Goal: Task Accomplishment & Management: Manage account settings

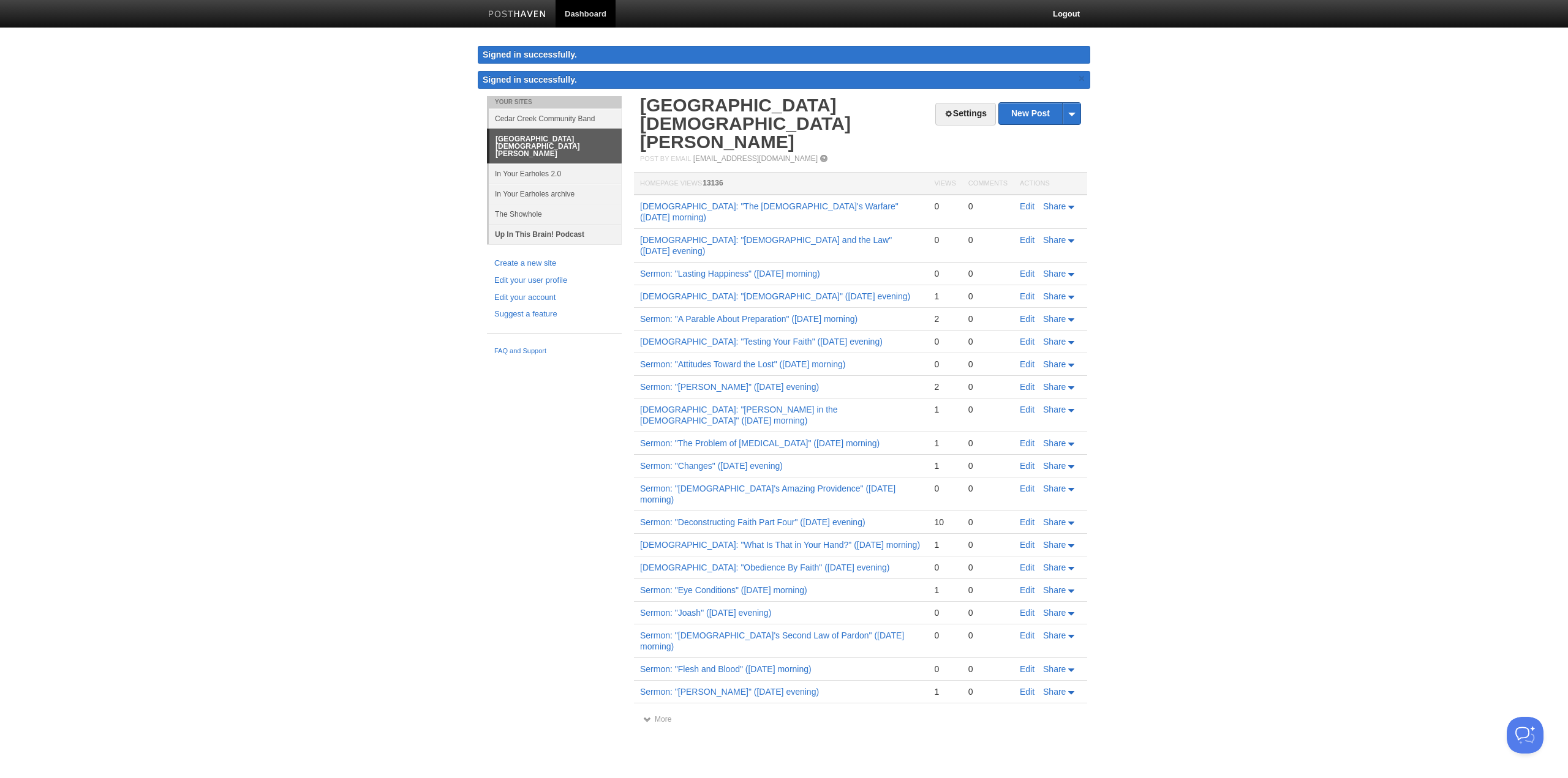
click at [567, 224] on link "Up In This Brain! Podcast" at bounding box center [556, 234] width 133 height 20
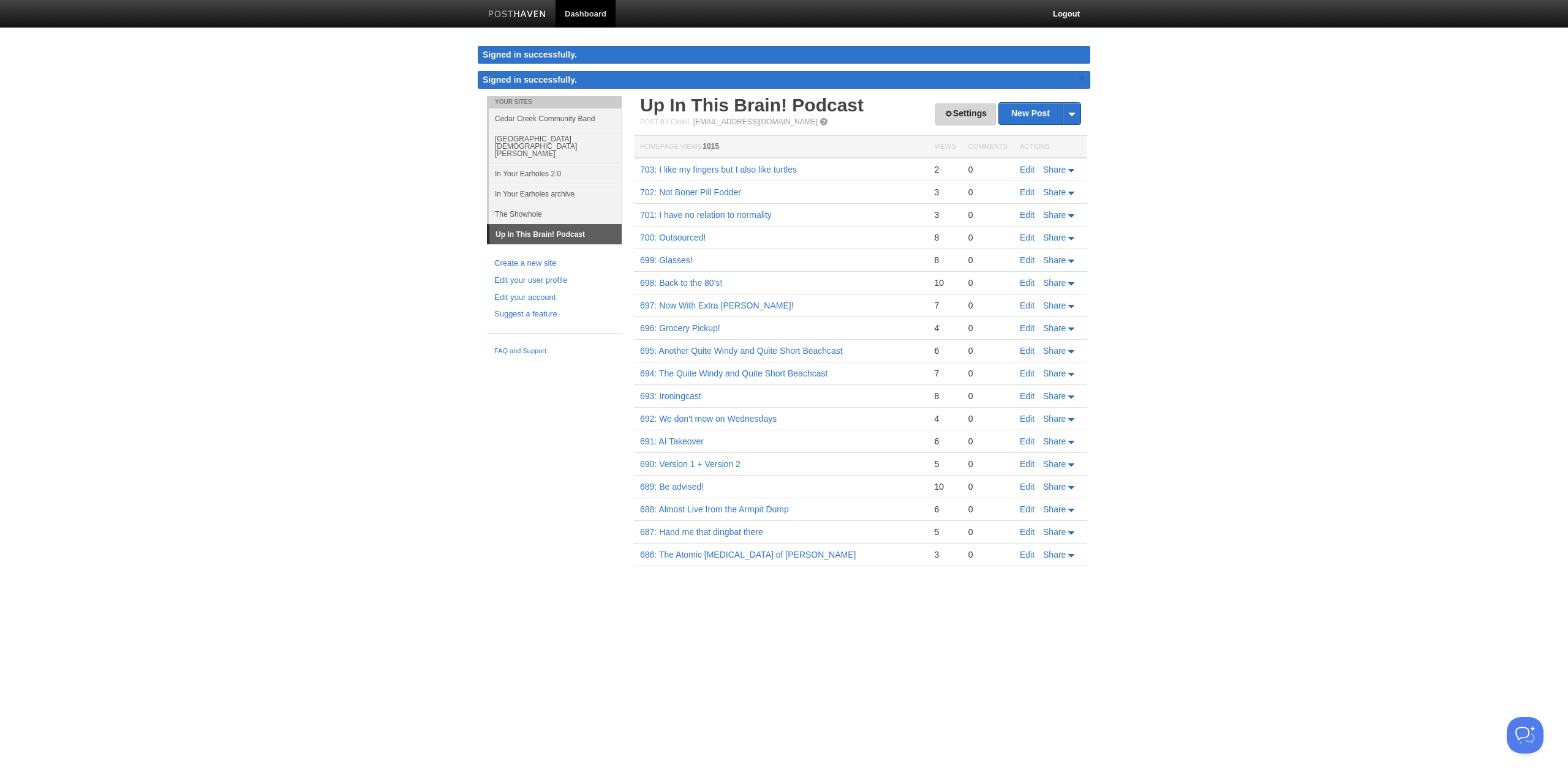
click at [969, 117] on link "Settings" at bounding box center [965, 114] width 61 height 22
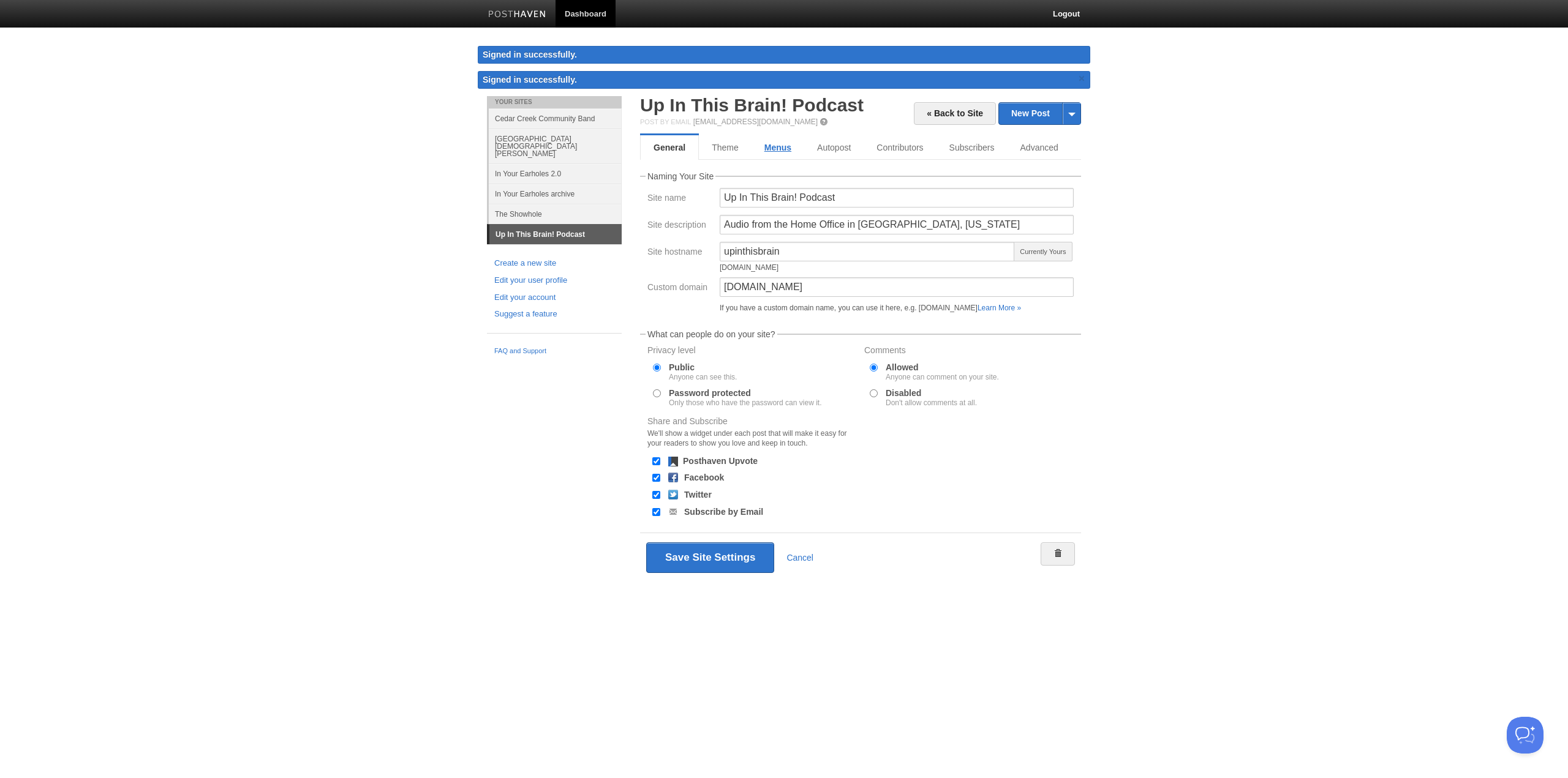
click at [772, 146] on link "Menus" at bounding box center [778, 147] width 52 height 25
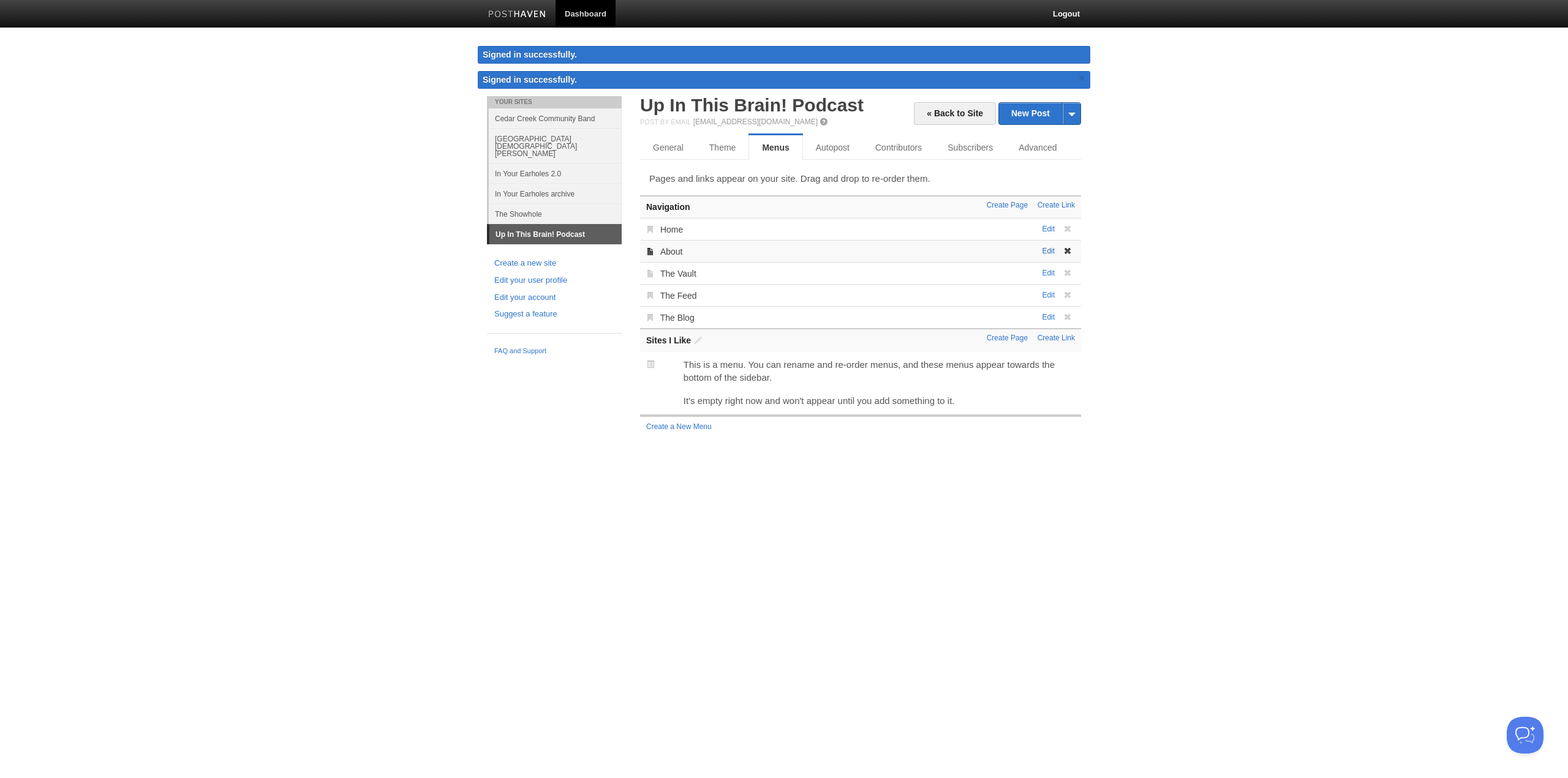
click at [1048, 269] on link "Edit" at bounding box center [1048, 273] width 13 height 8
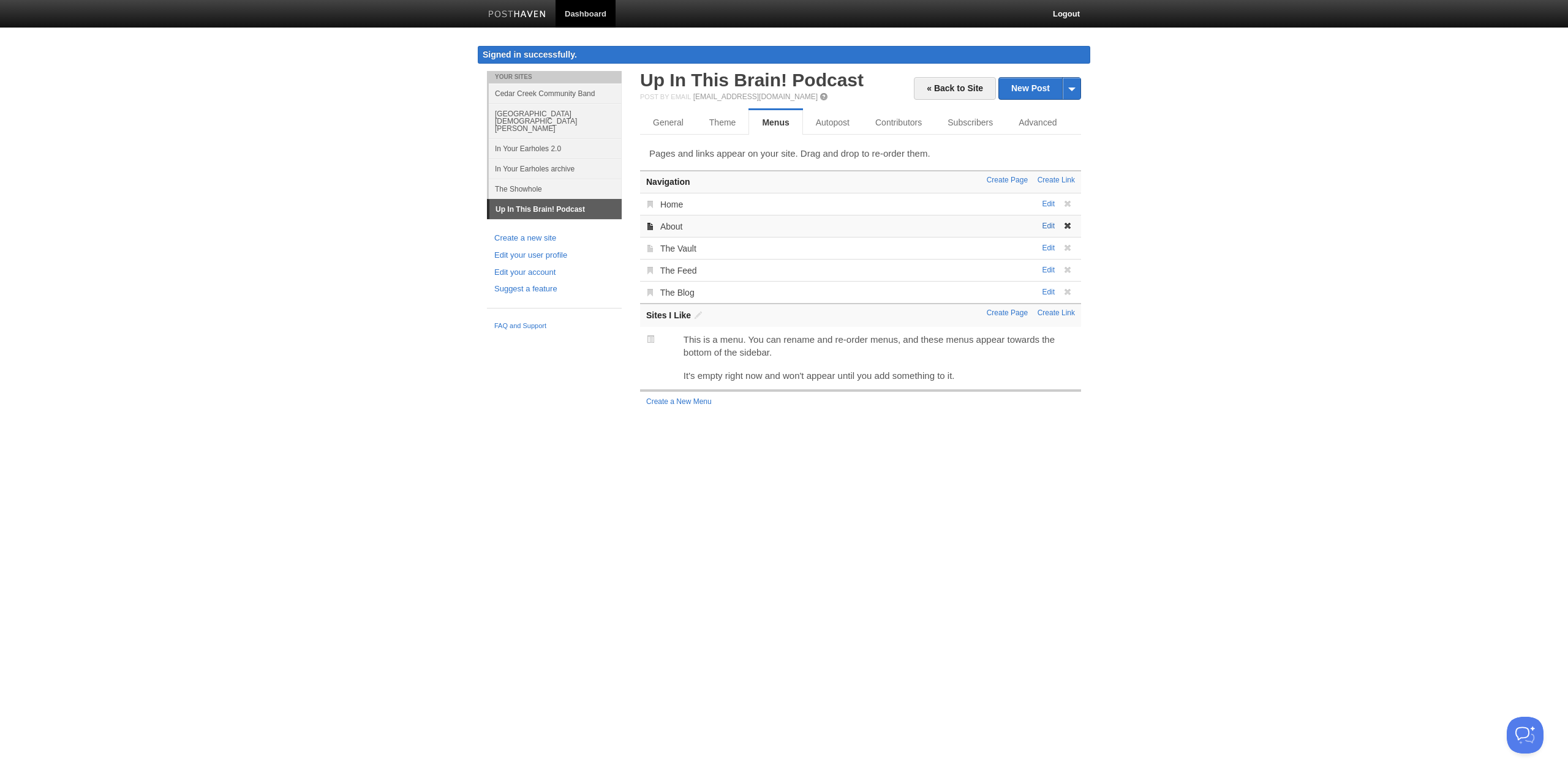
click at [1051, 229] on link "Edit" at bounding box center [1048, 225] width 13 height 8
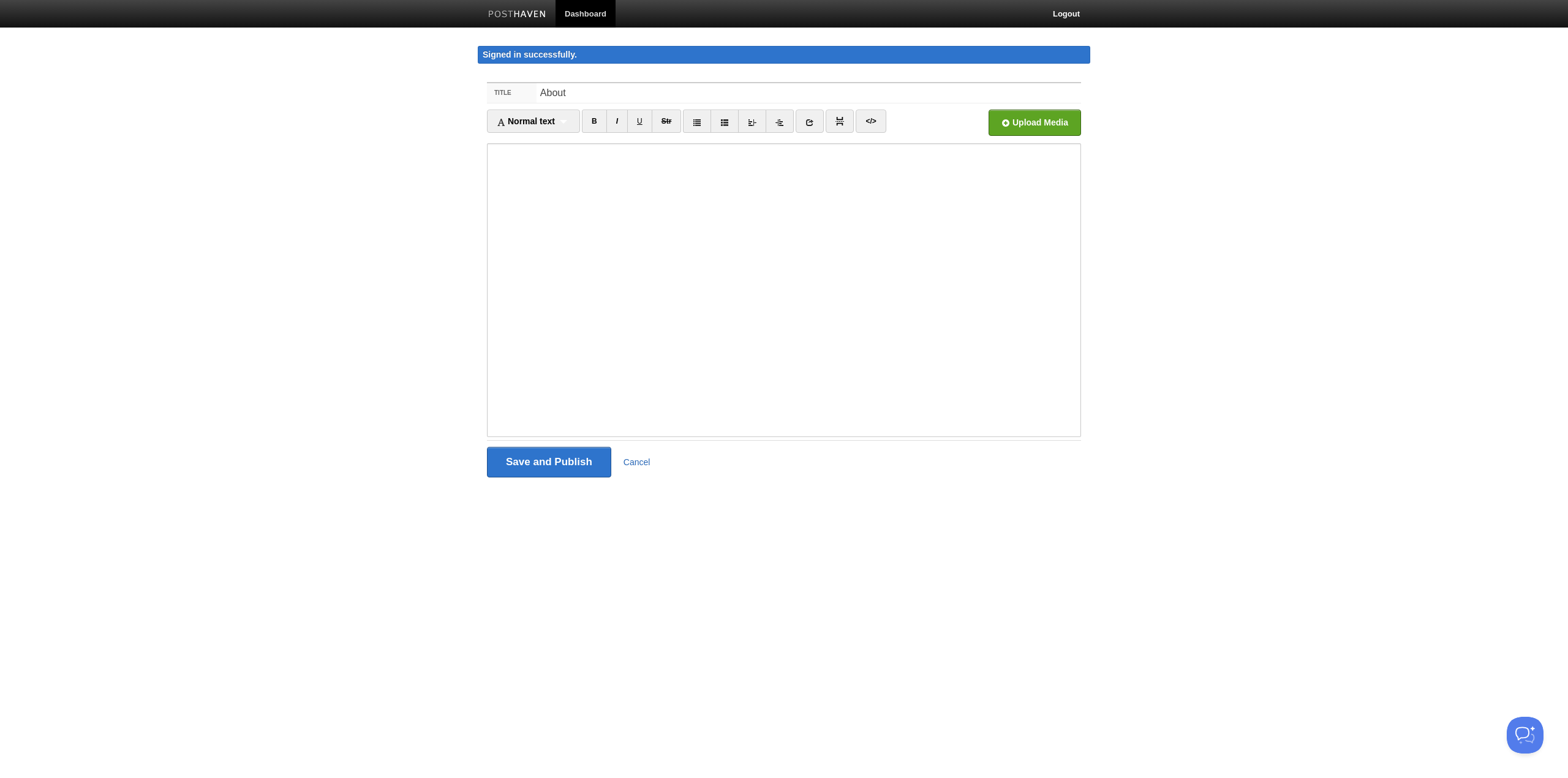
click at [645, 466] on link "Cancel" at bounding box center [637, 462] width 27 height 10
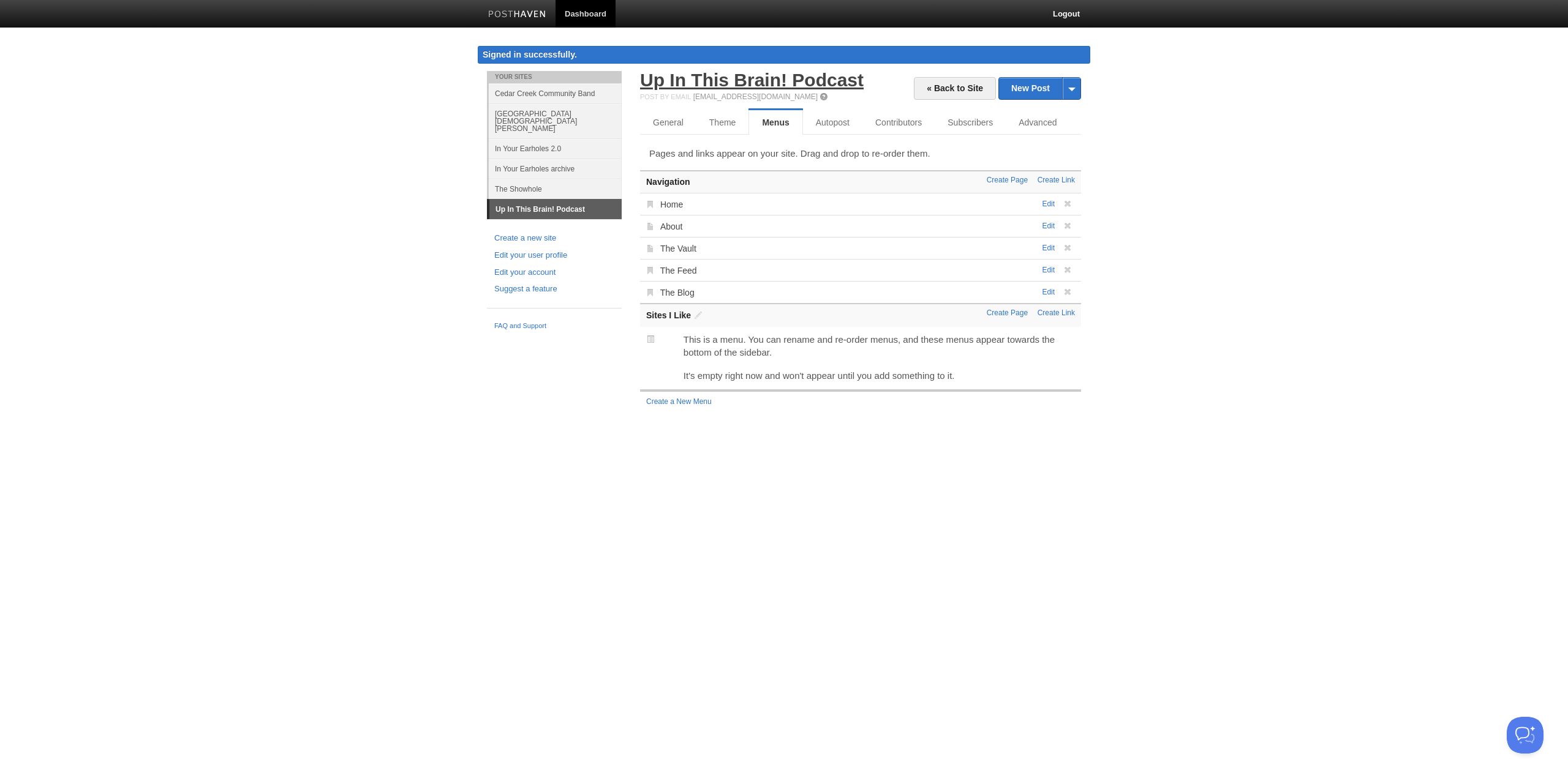
click at [752, 75] on link "Up In This Brain! Podcast" at bounding box center [751, 79] width 224 height 20
drag, startPoint x: 1071, startPoint y: 290, endPoint x: 829, endPoint y: 40, distance: 347.9
click at [1071, 290] on span at bounding box center [1067, 291] width 8 height 8
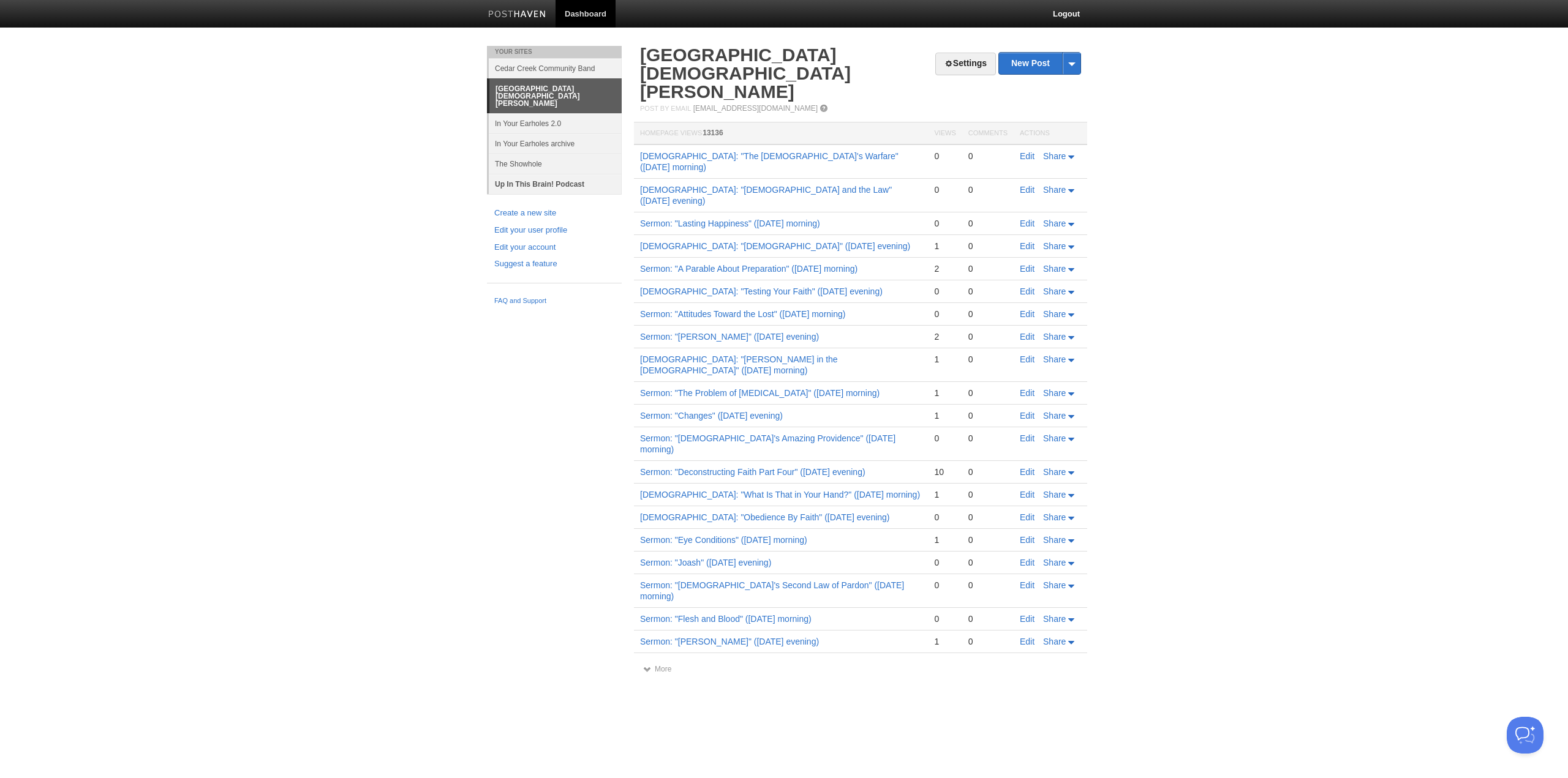
click at [550, 174] on link "Up In This Brain! Podcast" at bounding box center [556, 184] width 133 height 20
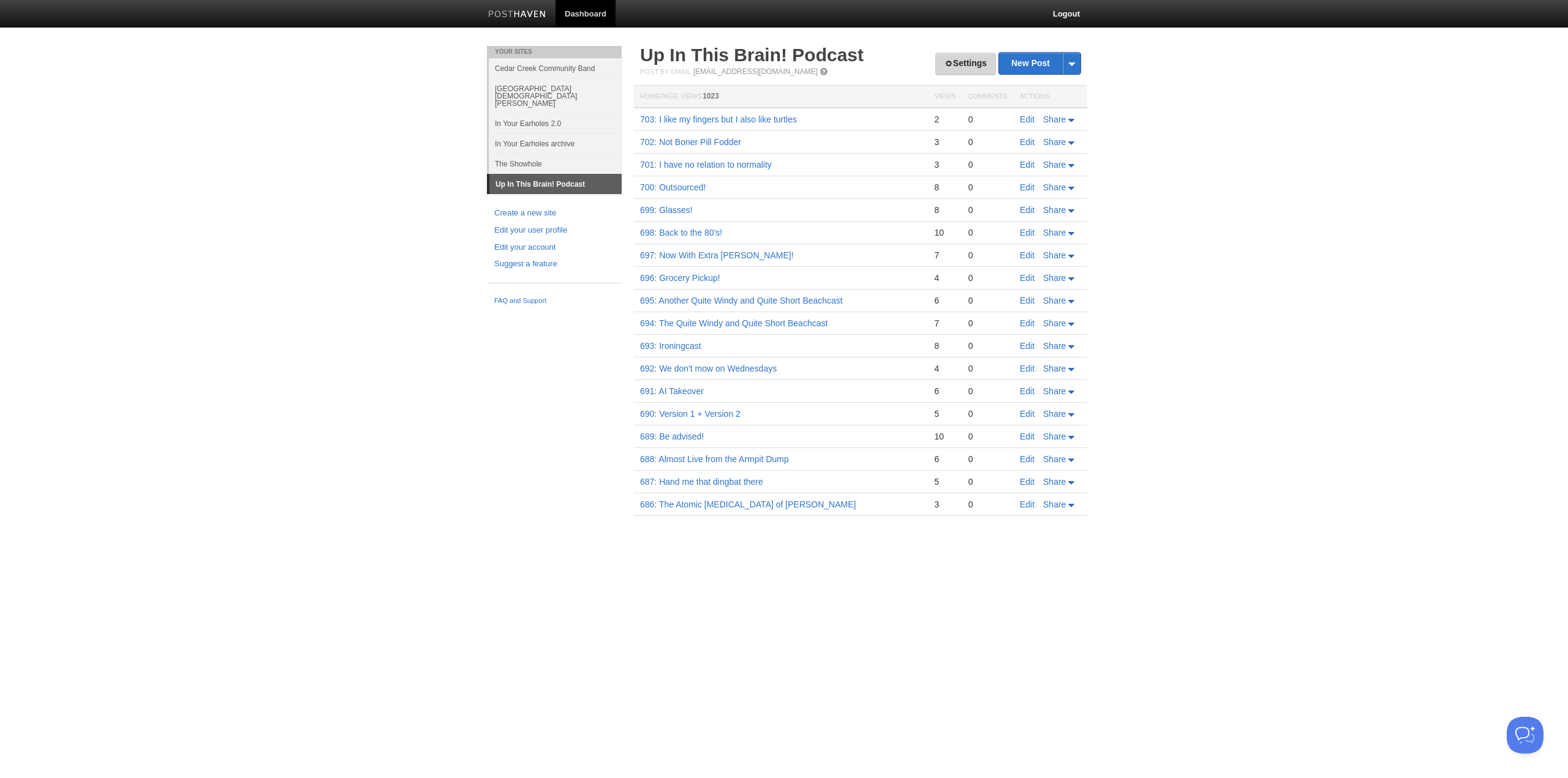
click at [940, 66] on link "Settings" at bounding box center [965, 64] width 61 height 22
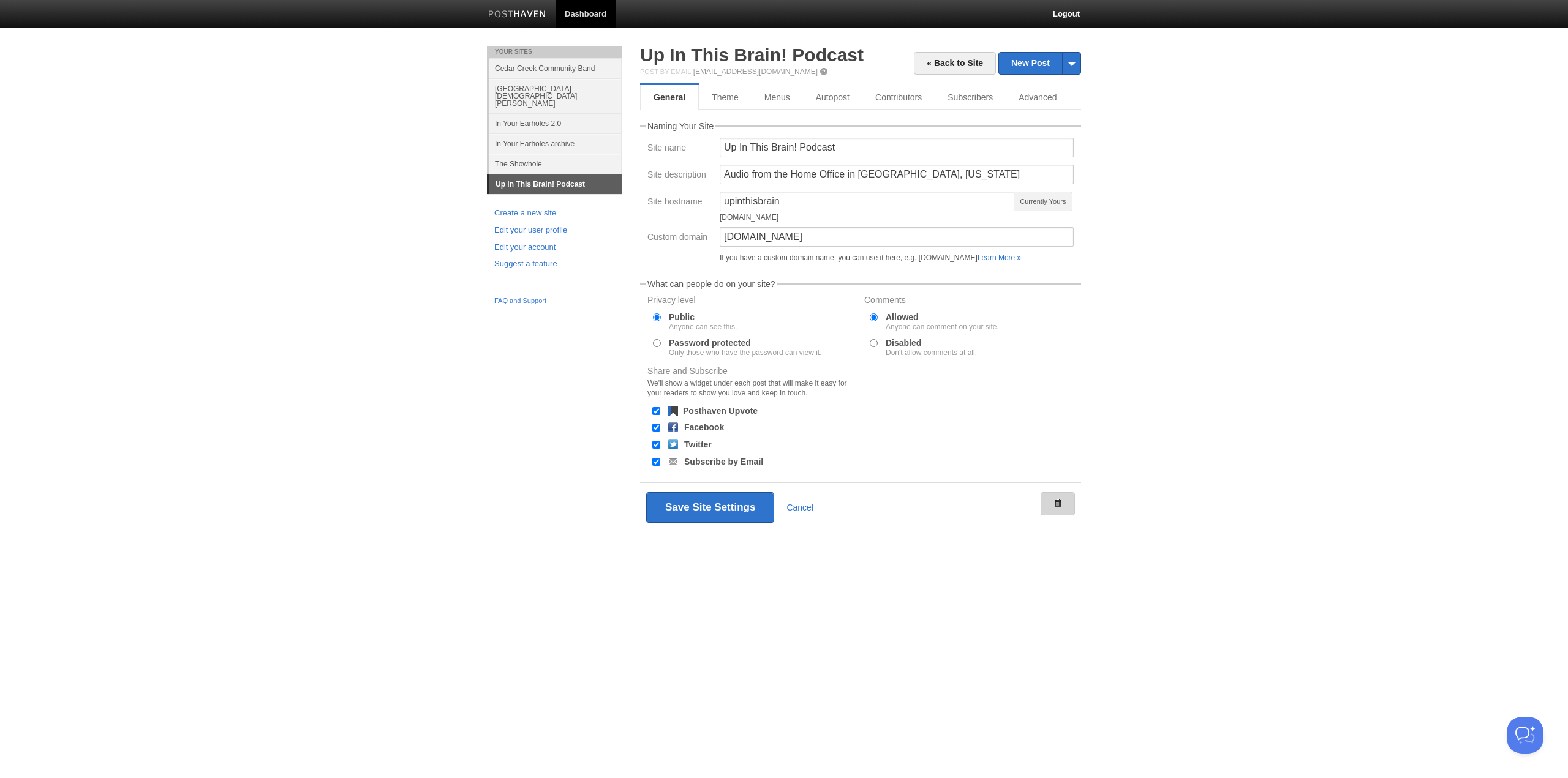
click at [1051, 498] on link at bounding box center [1058, 504] width 34 height 23
